Goal: Information Seeking & Learning: Understand process/instructions

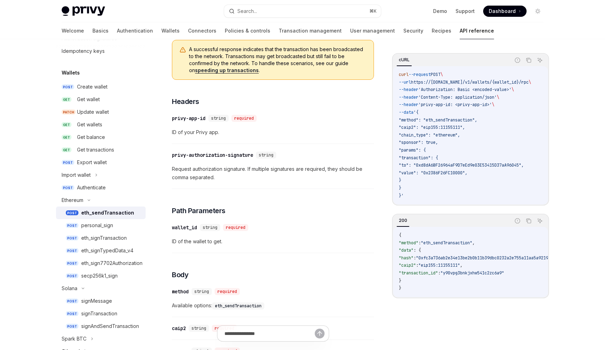
scroll to position [93, 0]
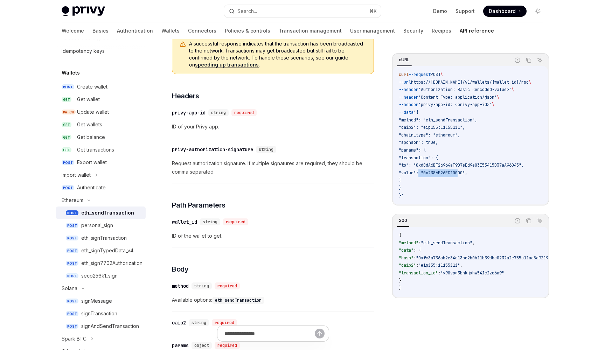
drag, startPoint x: 408, startPoint y: 171, endPoint x: 448, endPoint y: 170, distance: 40.3
click at [448, 170] on span ""value": "0x2386F26FC10000"," at bounding box center [433, 173] width 69 height 6
click at [441, 259] on span ""0xfc3a736ab2e34e13be2b0b11b39dbc0232a2e755a11aa5a9219890d3b2c6c7d8"" at bounding box center [499, 258] width 167 height 6
drag, startPoint x: 441, startPoint y: 259, endPoint x: 450, endPoint y: 259, distance: 8.8
click at [449, 259] on span ""0xfc3a736ab2e34e13be2b0b11b39dbc0232a2e755a11aa5a9219890d3b2c6c7d8"" at bounding box center [499, 258] width 167 height 6
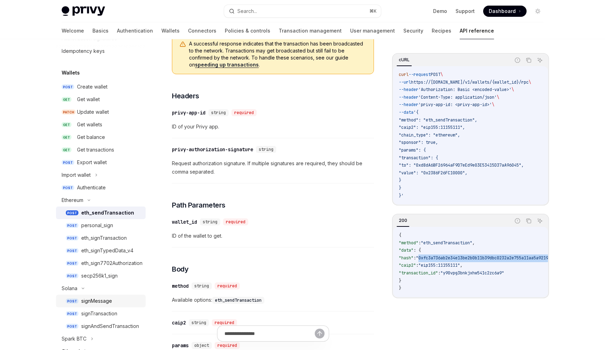
click at [105, 303] on div "signMessage" at bounding box center [96, 301] width 31 height 8
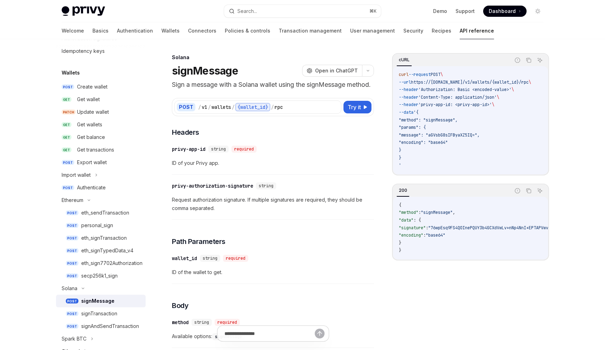
click at [446, 132] on span ""message": "aGVsbG8sIFByaXZ5IQ="," at bounding box center [439, 135] width 81 height 6
drag, startPoint x: 443, startPoint y: 132, endPoint x: 491, endPoint y: 131, distance: 48.4
click at [480, 132] on span ""message": "aGVsbG8sIFByaXZ5IQ="," at bounding box center [439, 135] width 81 height 6
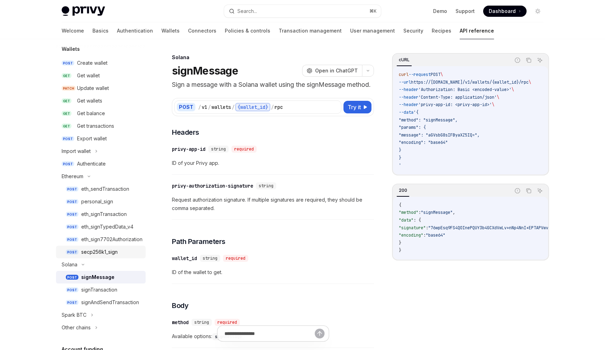
scroll to position [73, 0]
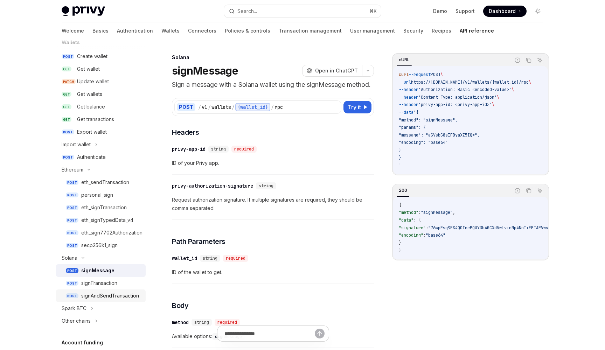
click at [96, 300] on link "POST signAndSendTransaction" at bounding box center [101, 296] width 90 height 13
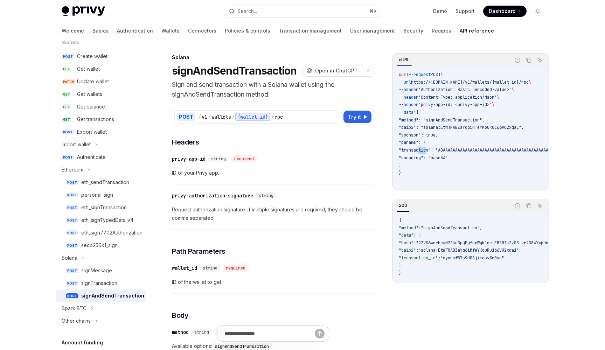
drag, startPoint x: 420, startPoint y: 148, endPoint x: 443, endPoint y: 148, distance: 22.8
drag, startPoint x: 443, startPoint y: 148, endPoint x: 448, endPoint y: 146, distance: 5.5
drag, startPoint x: 455, startPoint y: 148, endPoint x: 527, endPoint y: 151, distance: 71.9
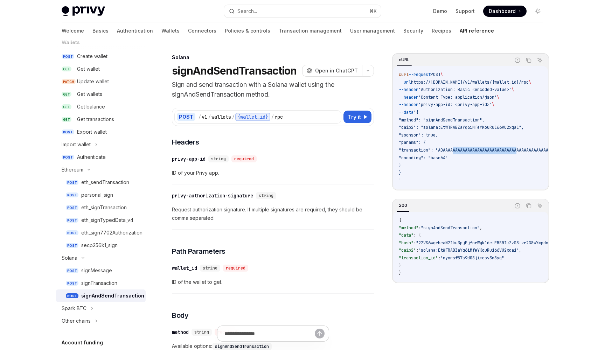
click at [162, 35] on link "Wallets" at bounding box center [171, 30] width 18 height 17
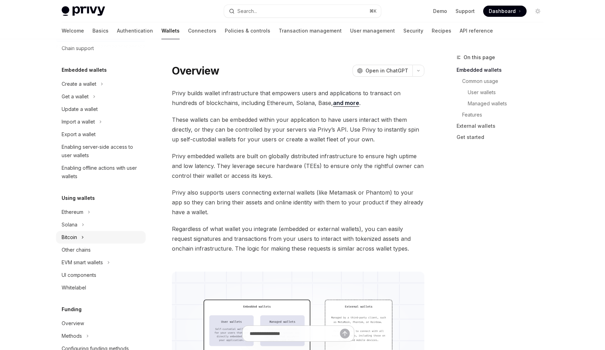
scroll to position [25, 0]
click at [84, 213] on div "Ethereum" at bounding box center [101, 211] width 90 height 13
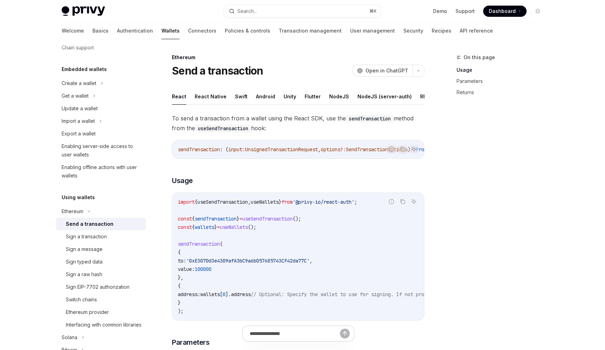
click at [87, 226] on div "Send a transaction" at bounding box center [90, 224] width 48 height 8
click at [207, 102] on button "React Native" at bounding box center [211, 96] width 32 height 16
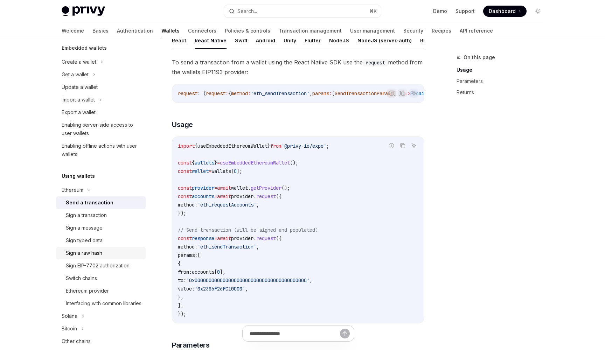
scroll to position [61, 0]
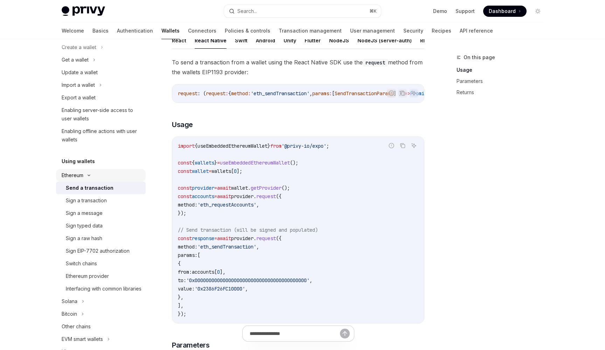
click at [88, 178] on div "Ethereum" at bounding box center [101, 175] width 90 height 13
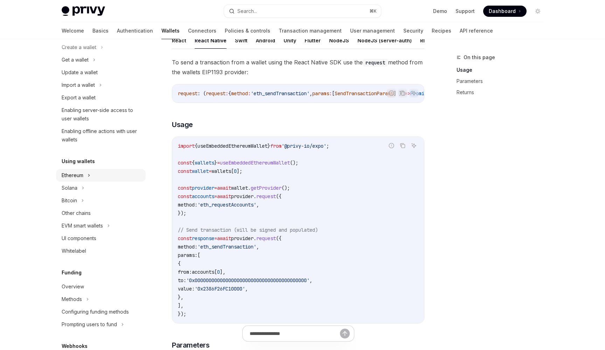
click at [88, 178] on icon at bounding box center [89, 175] width 3 height 8
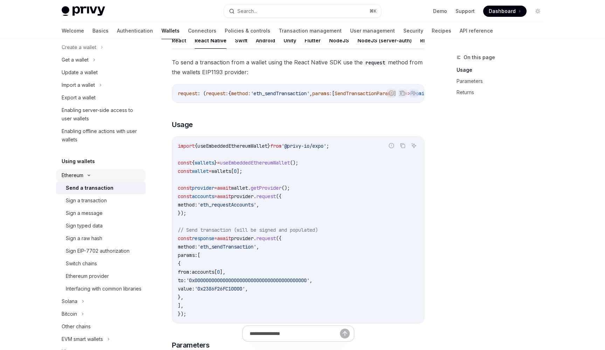
click at [88, 178] on div "Ethereum" at bounding box center [101, 175] width 90 height 13
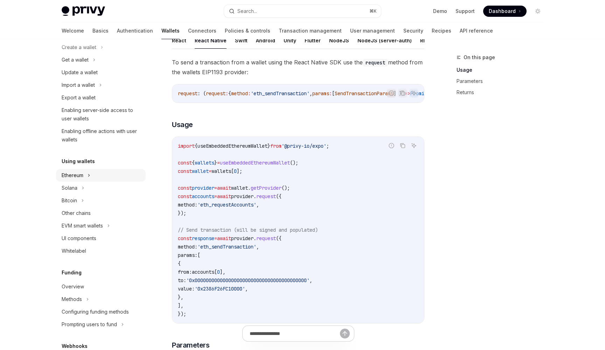
click at [88, 178] on icon at bounding box center [89, 175] width 3 height 8
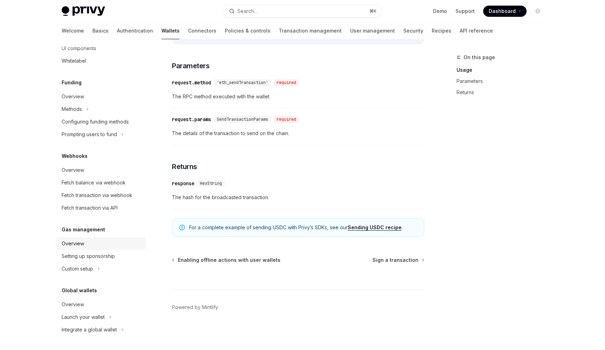
scroll to position [374, 0]
click at [95, 242] on div "Overview" at bounding box center [102, 244] width 80 height 8
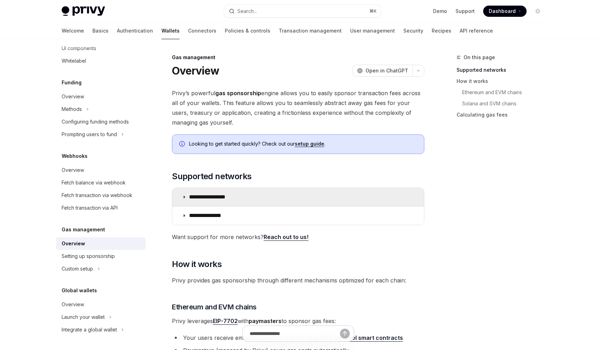
click at [195, 189] on summary "**********" at bounding box center [298, 197] width 252 height 18
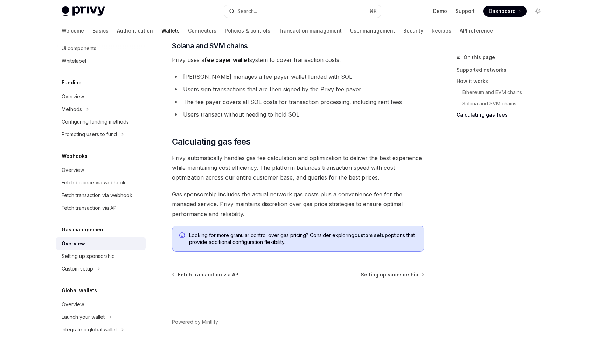
scroll to position [681, 0]
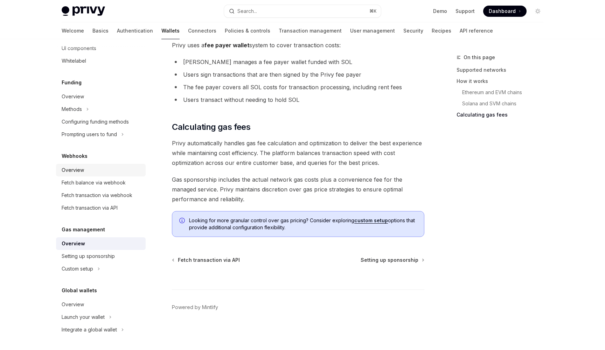
click at [98, 172] on div "Overview" at bounding box center [102, 170] width 80 height 8
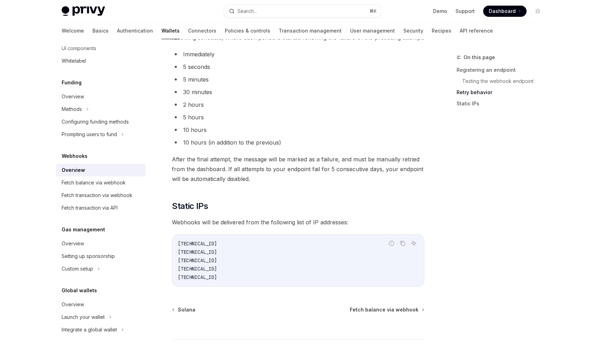
scroll to position [681, 0]
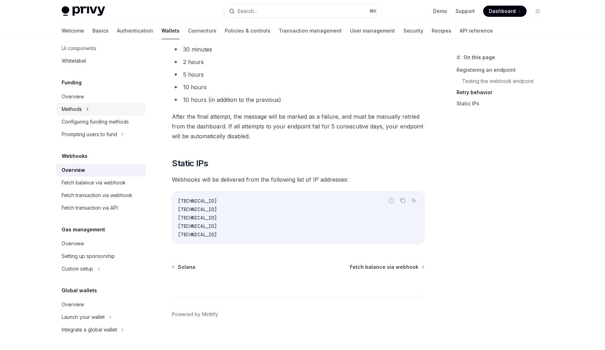
click at [80, 106] on div "Methods" at bounding box center [72, 109] width 20 height 8
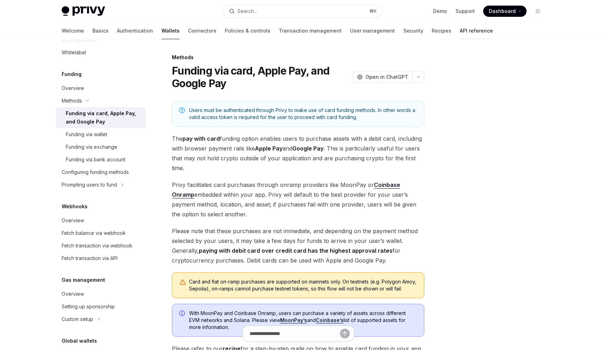
click at [460, 32] on link "API reference" at bounding box center [476, 30] width 33 height 17
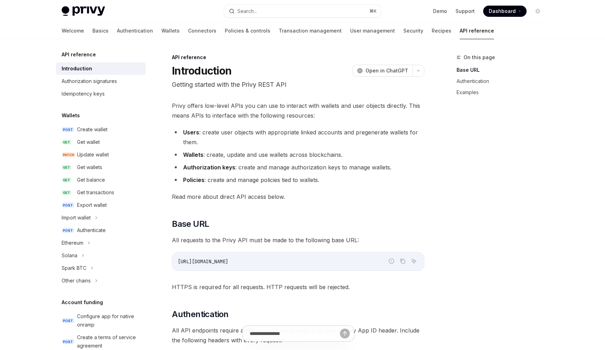
click at [147, 31] on div "Welcome Basics Authentication Wallets Connectors Policies & controls Transactio…" at bounding box center [278, 30] width 433 height 17
click at [162, 32] on link "Wallets" at bounding box center [171, 30] width 18 height 17
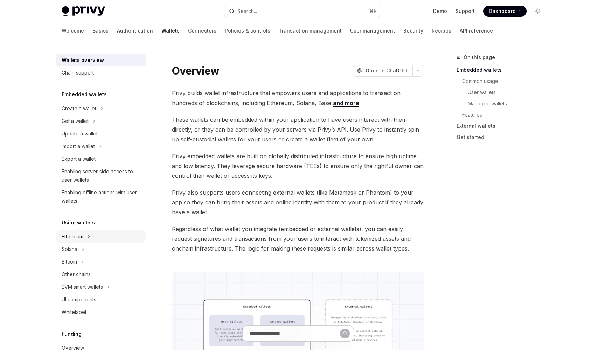
click at [85, 237] on div "Ethereum" at bounding box center [101, 237] width 90 height 13
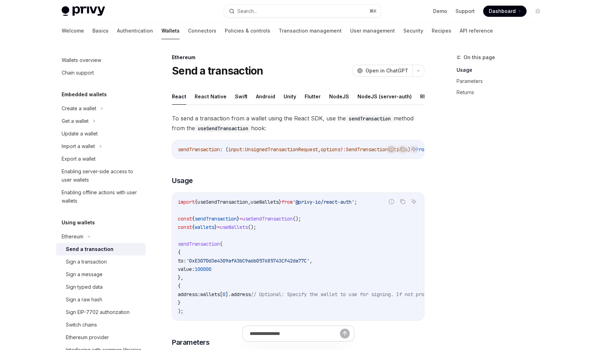
click at [86, 247] on div "Send a transaction" at bounding box center [90, 249] width 48 height 8
click at [199, 94] on button "React Native" at bounding box center [211, 96] width 32 height 16
type textarea "*"
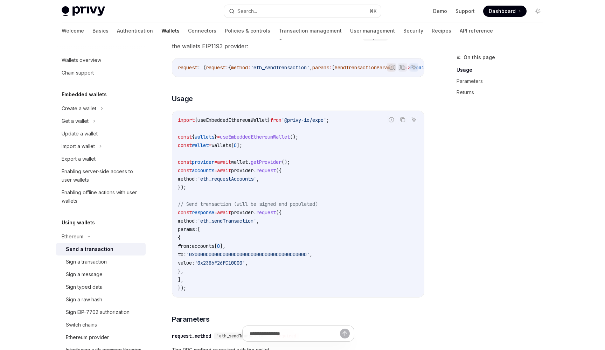
scroll to position [82, 0]
